Goal: Information Seeking & Learning: Learn about a topic

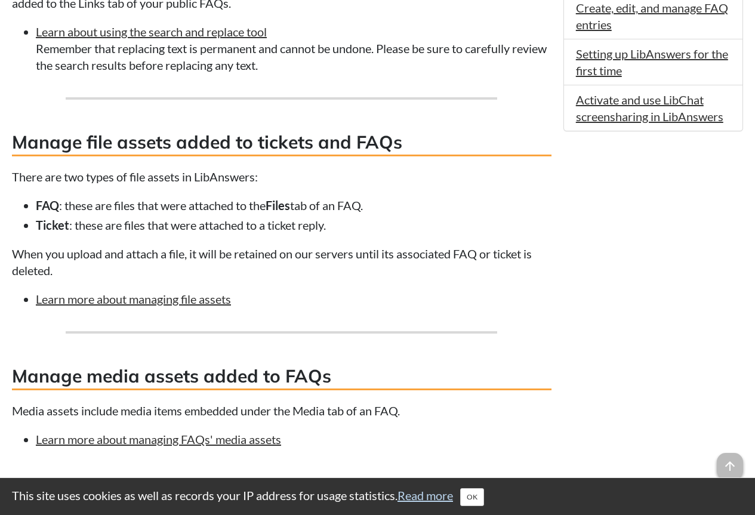
scroll to position [896, 0]
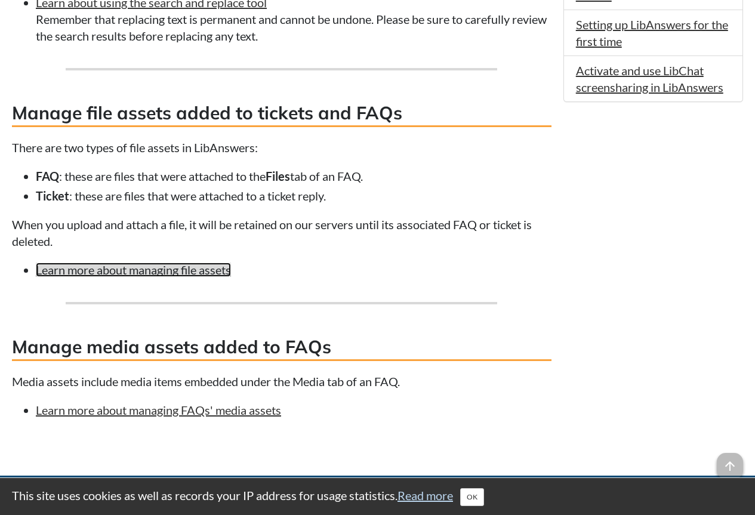
click at [196, 273] on link "Learn more about managing file assets" at bounding box center [133, 270] width 195 height 14
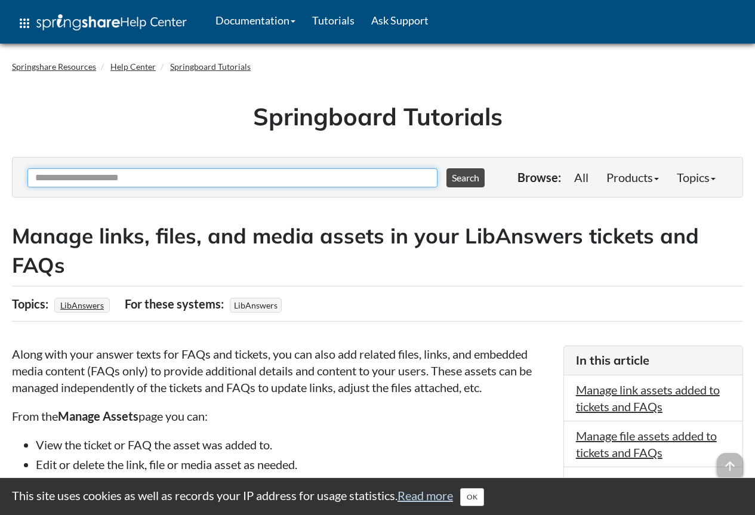
click at [143, 176] on input "Ask Another Question" at bounding box center [232, 177] width 410 height 19
type input "**********"
click at [447, 168] on button "Search" at bounding box center [466, 177] width 38 height 19
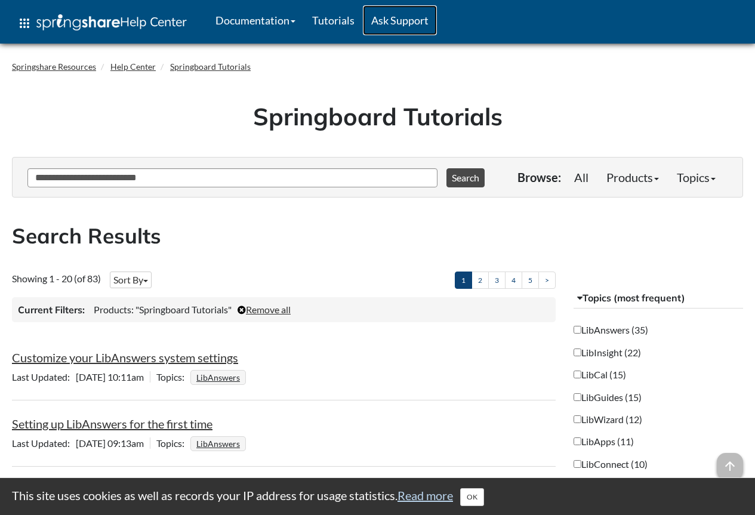
click at [398, 20] on link "Ask Support" at bounding box center [400, 20] width 74 height 30
